Goal: Task Accomplishment & Management: Use online tool/utility

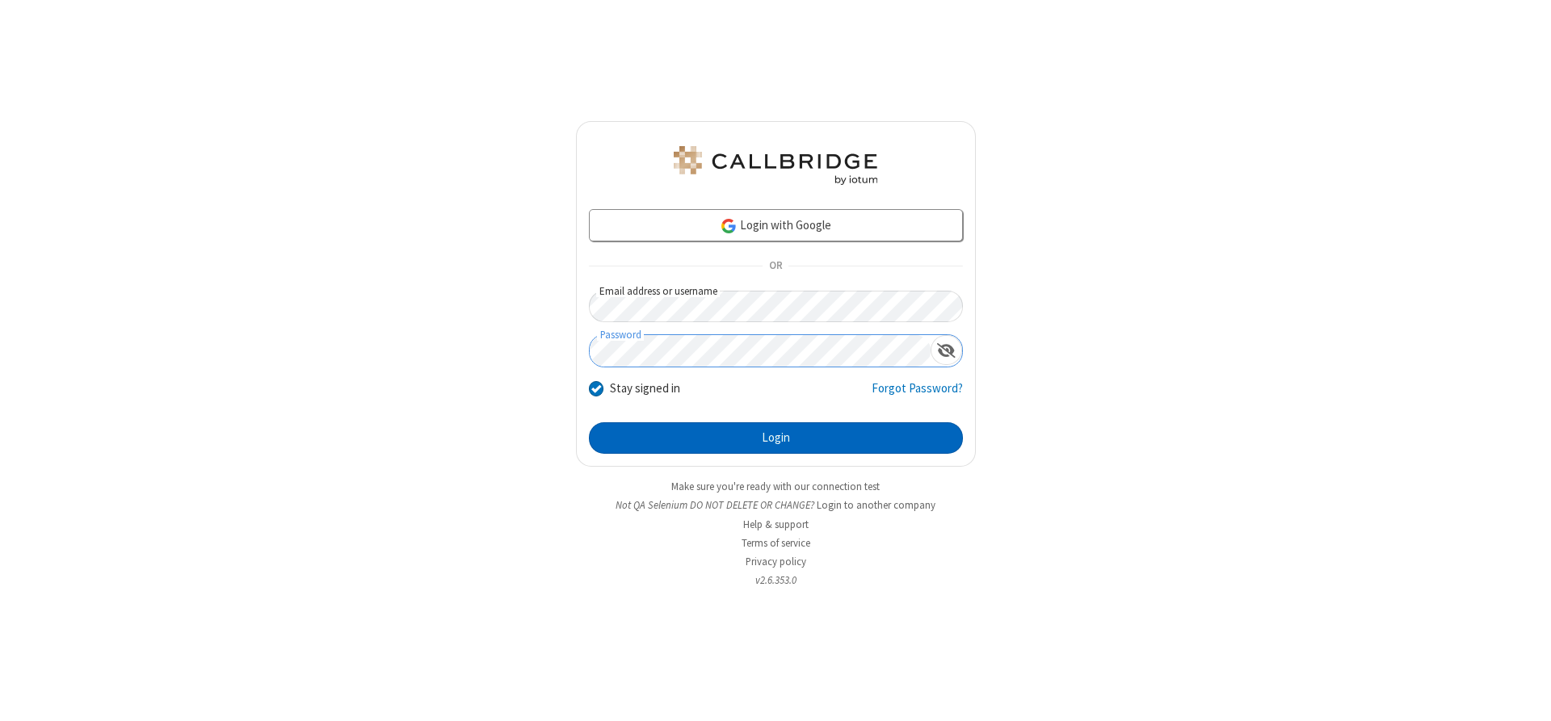
click at [776, 438] on button "Login" at bounding box center [776, 439] width 374 height 32
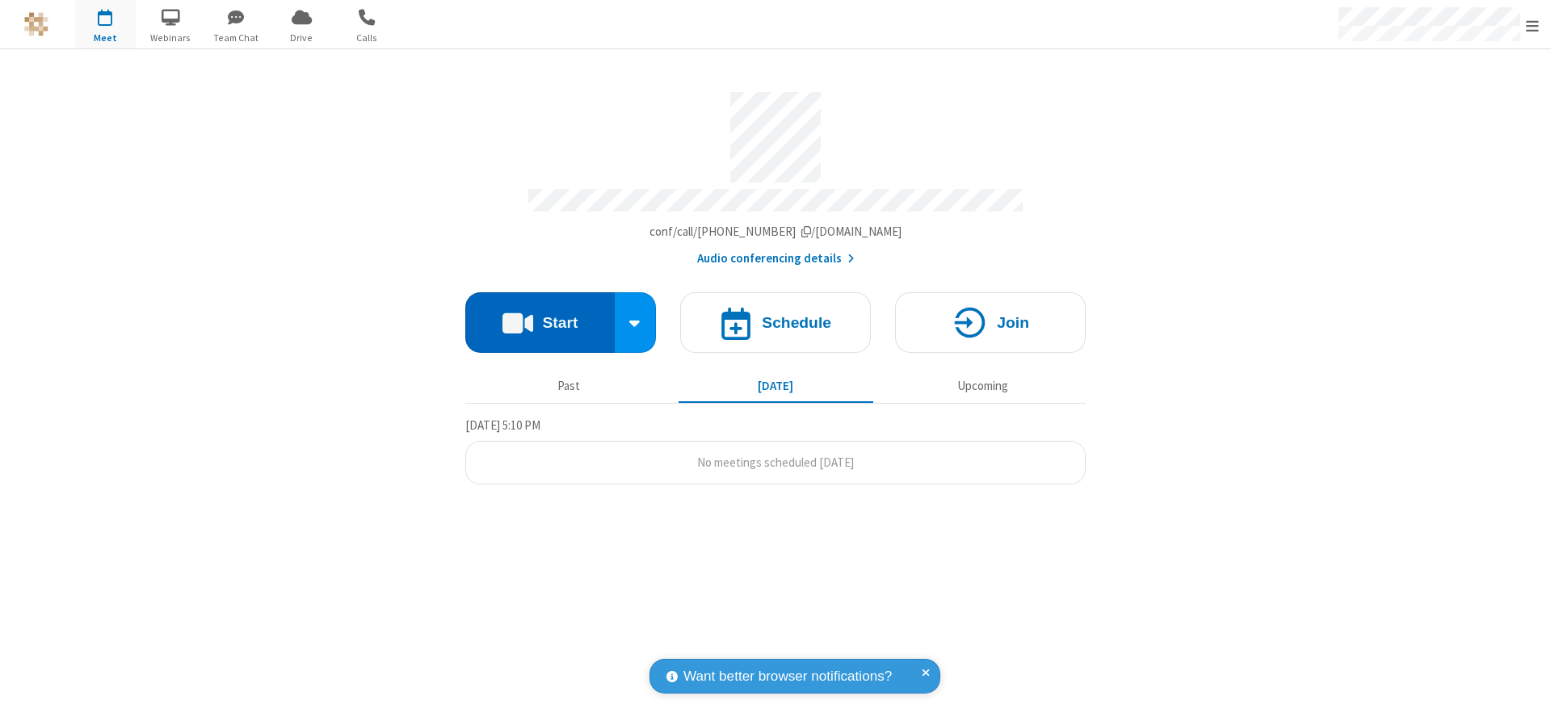
click at [540, 317] on button "Start" at bounding box center [539, 322] width 149 height 61
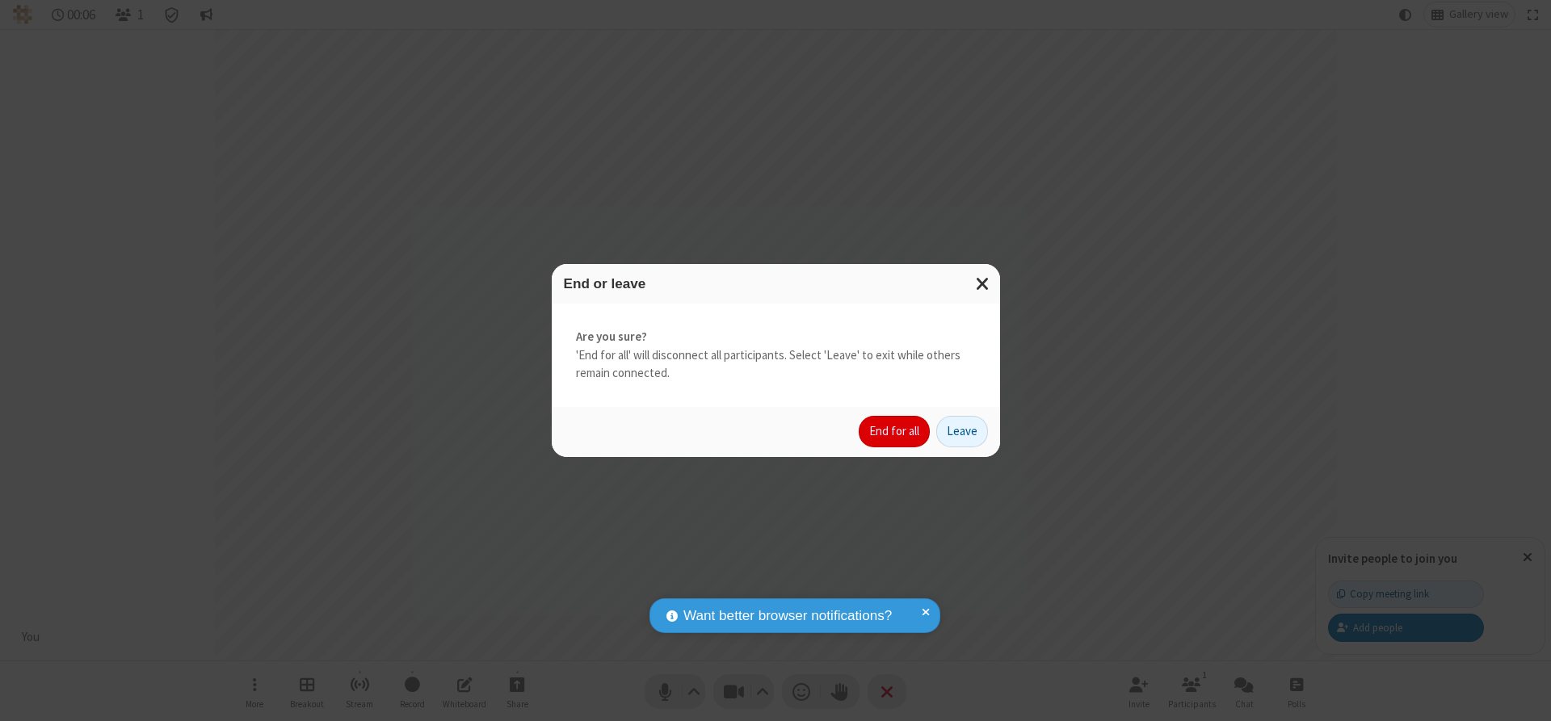
click at [895, 431] on button "End for all" at bounding box center [894, 432] width 71 height 32
